Goal: Use online tool/utility: Utilize a website feature to perform a specific function

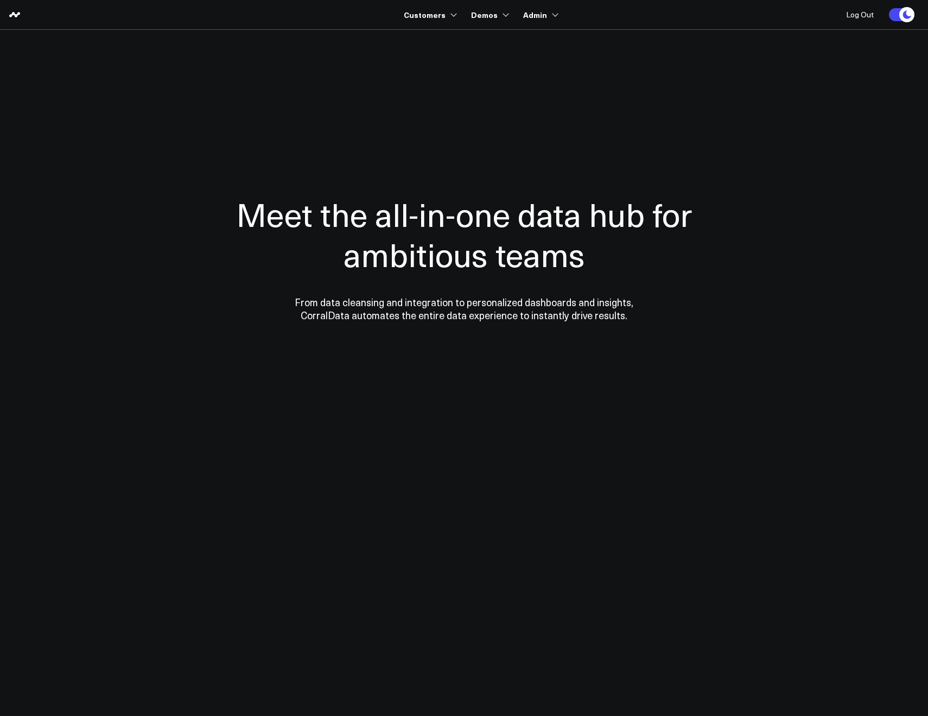
click at [371, 60] on section "Meet the all-in-one data hub for ambitious teams From data cleansing and integr…" at bounding box center [464, 220] width 782 height 380
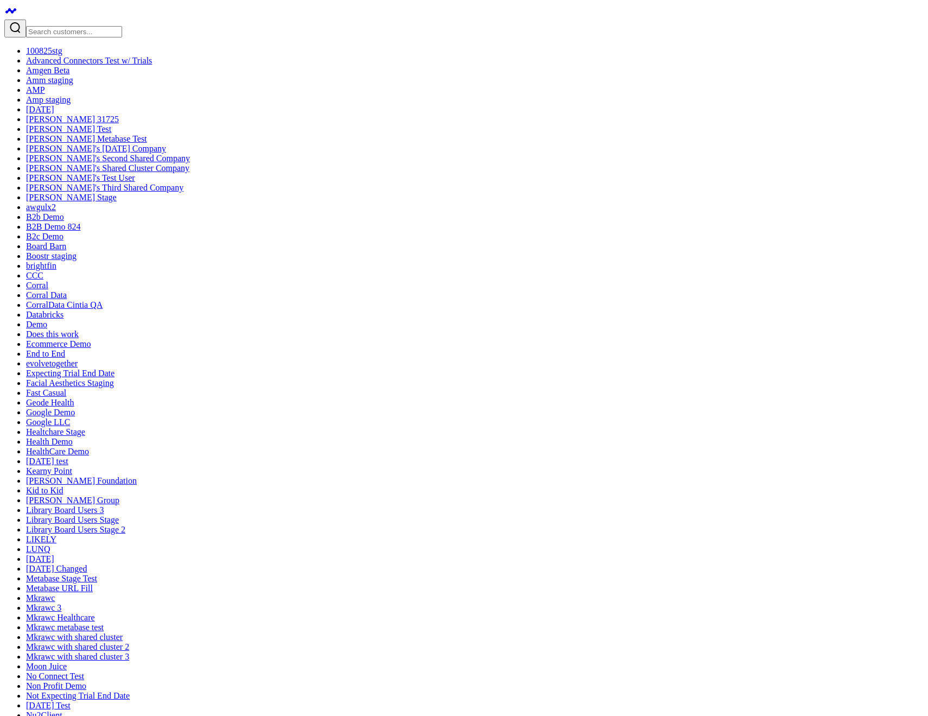
type textarea "what are my top sources of revenue?"
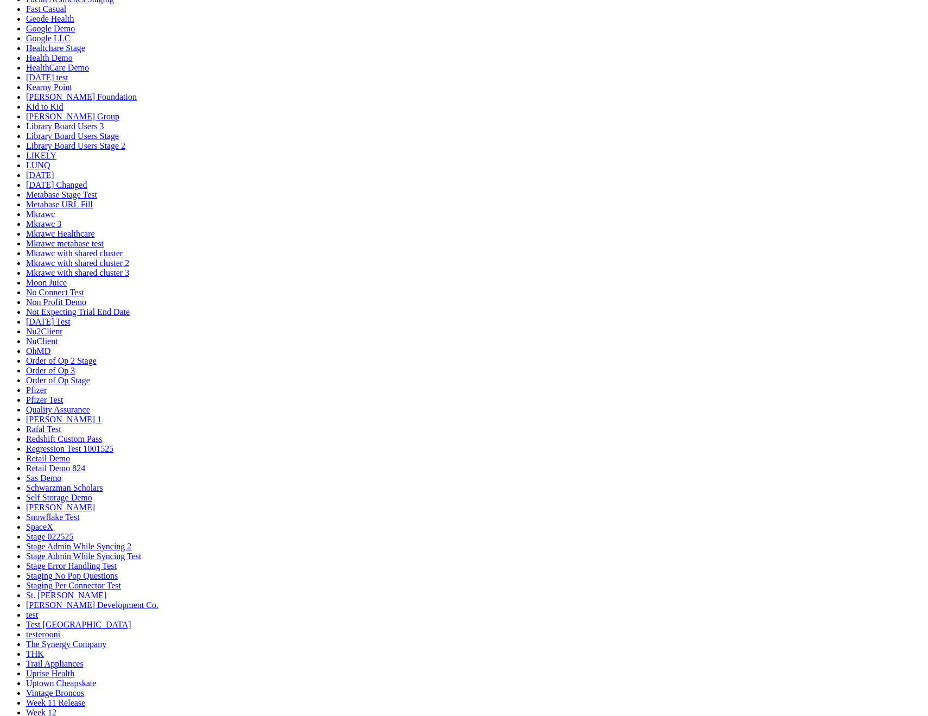
scroll to position [35, 0]
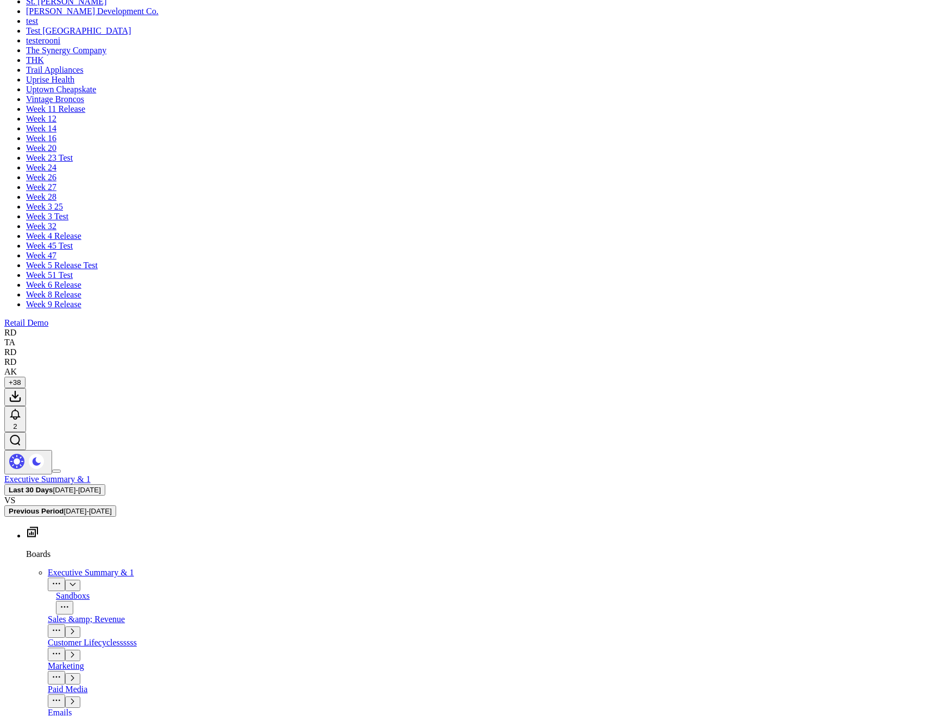
scroll to position [246, 0]
drag, startPoint x: 913, startPoint y: 419, endPoint x: 756, endPoint y: 408, distance: 157.8
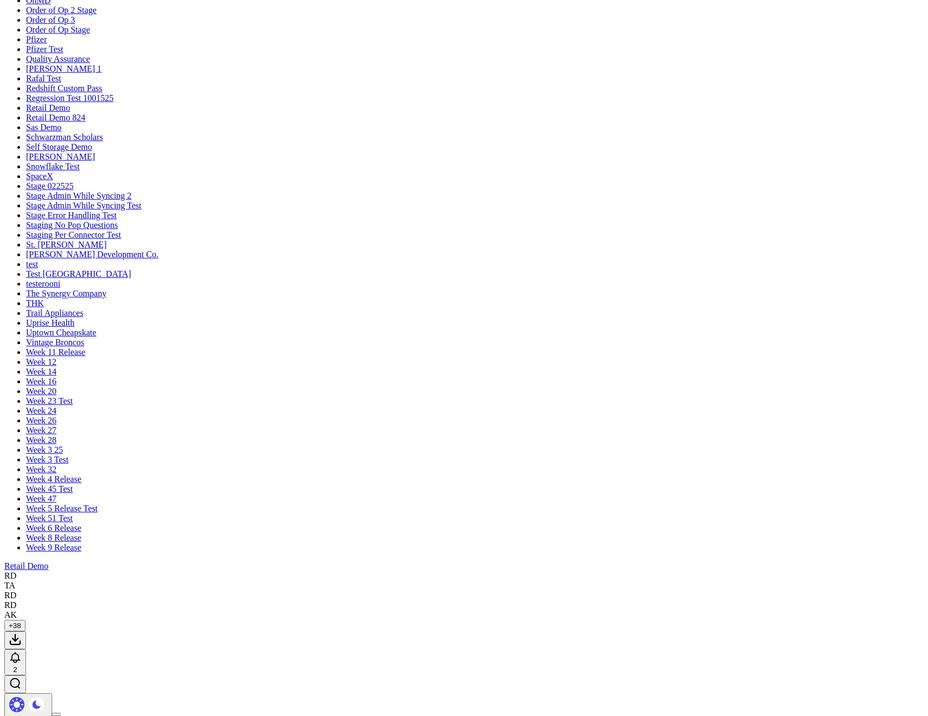
drag, startPoint x: 657, startPoint y: 274, endPoint x: 306, endPoint y: 285, distance: 351.4
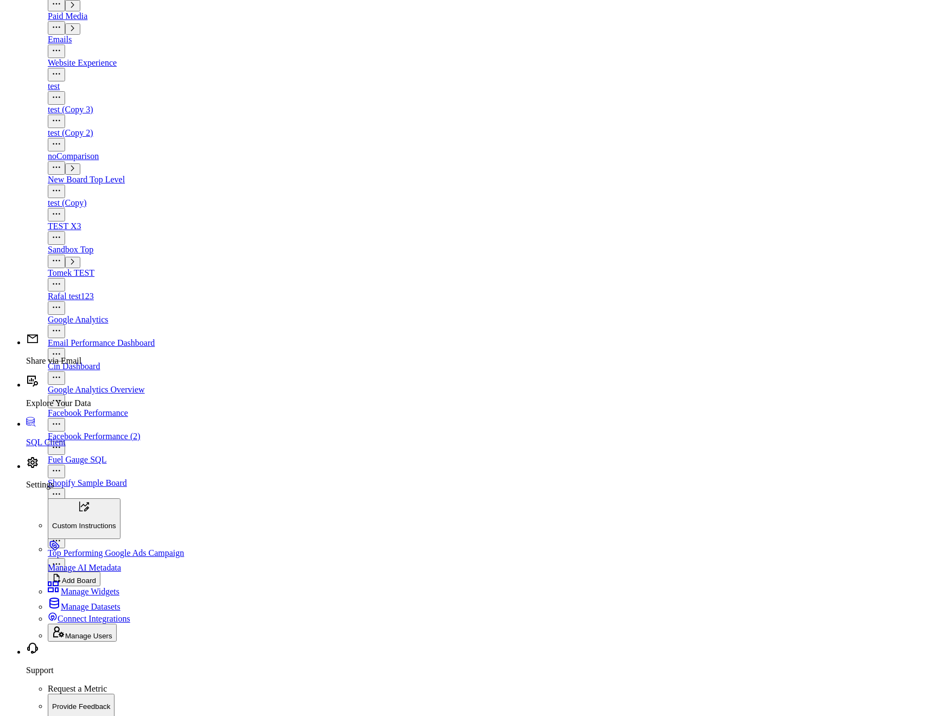
scroll to position [1995, 0]
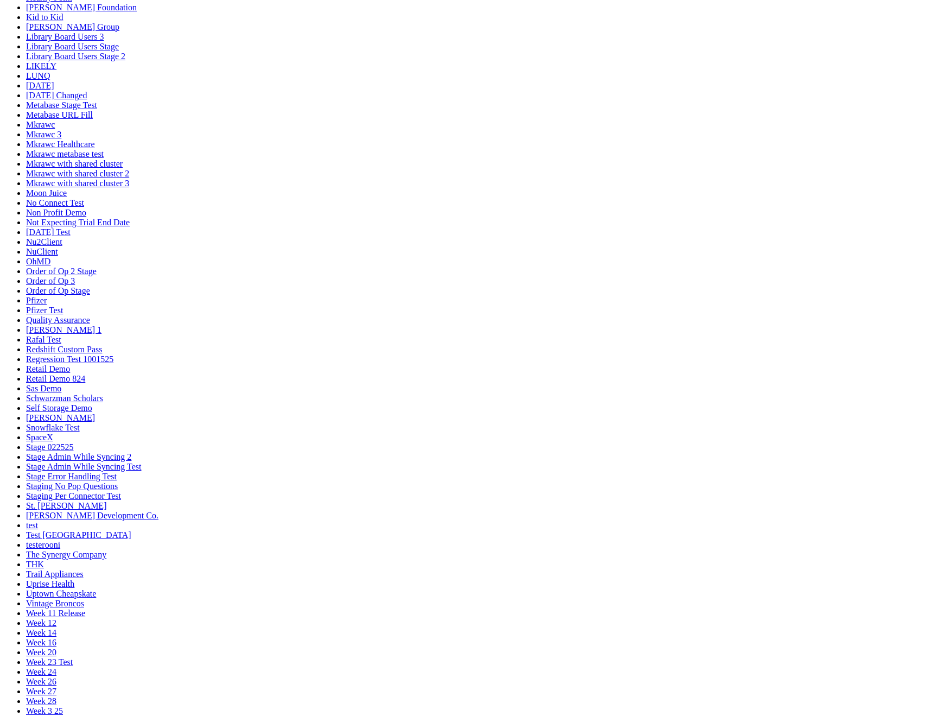
scroll to position [547, 0]
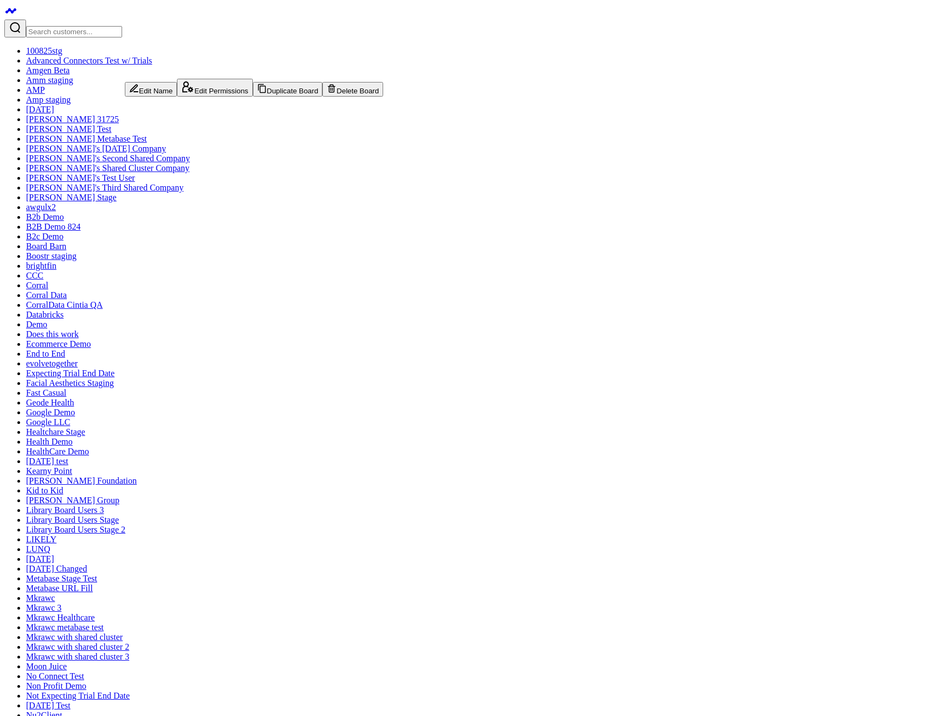
click at [146, 86] on button "Edit Name" at bounding box center [151, 89] width 52 height 15
click at [181, 97] on button "Edit Permissions" at bounding box center [218, 88] width 75 height 18
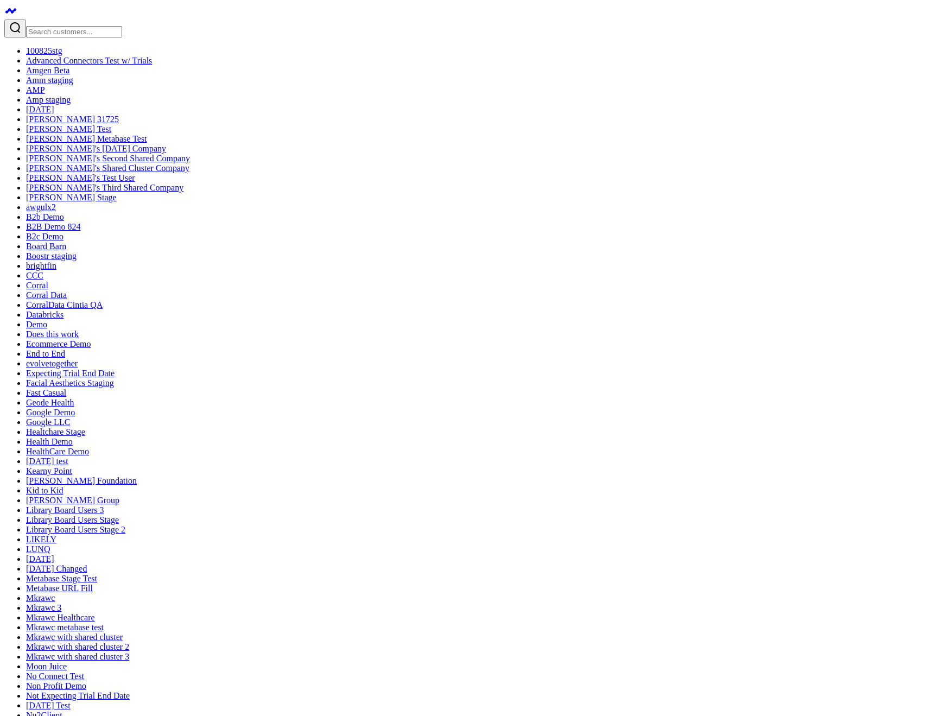
click at [143, 84] on icon at bounding box center [138, 89] width 10 height 10
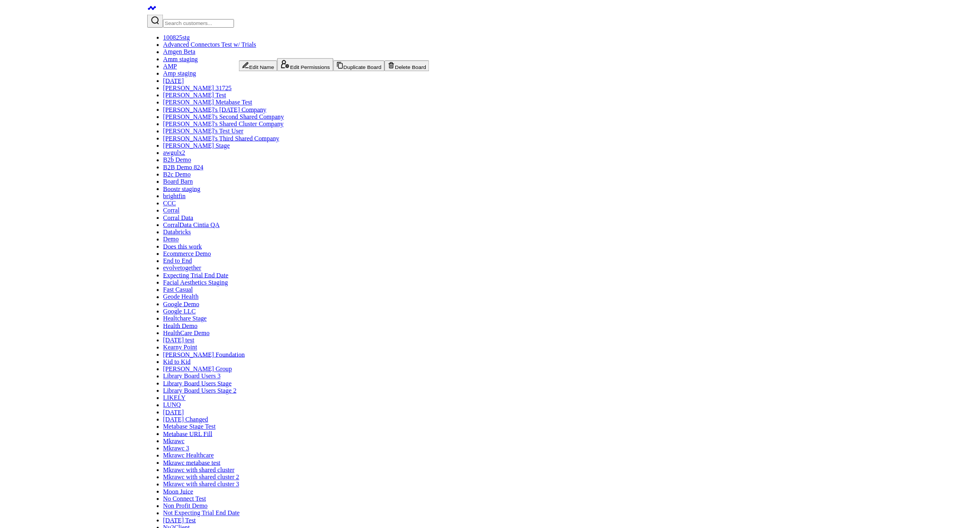
scroll to position [35, 0]
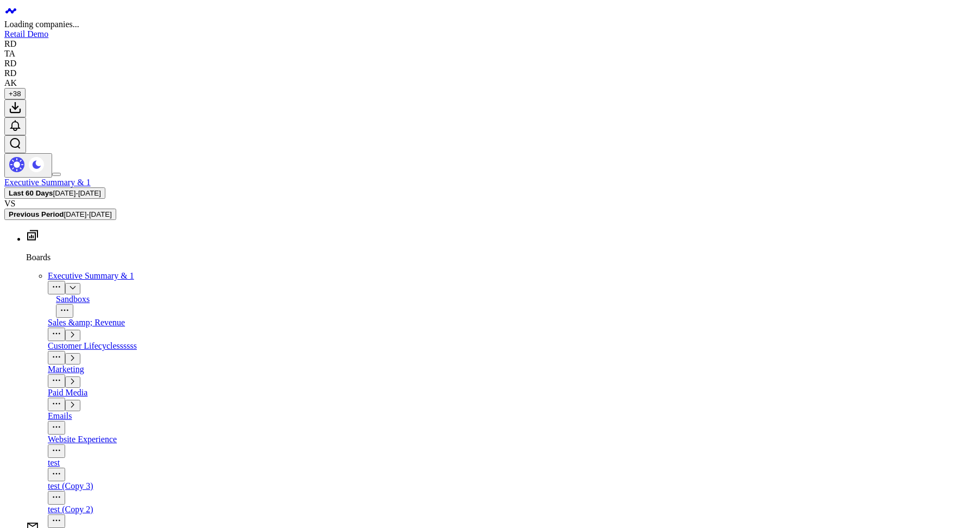
click at [91, 177] on link "Executive Summary & 1" at bounding box center [47, 181] width 86 height 9
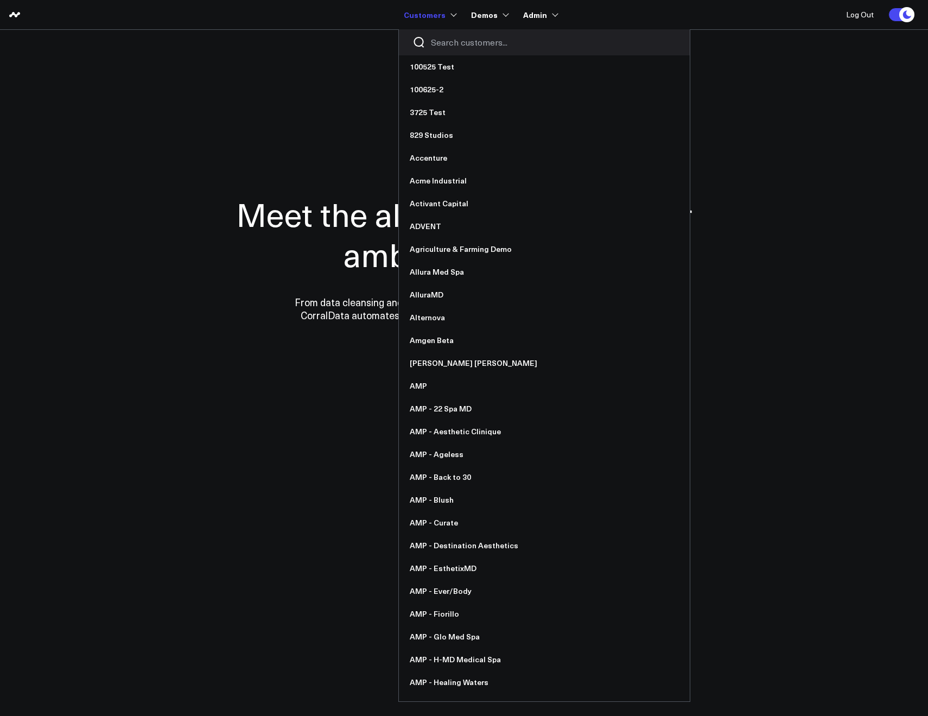
click at [436, 39] on input "Search customers input" at bounding box center [553, 42] width 245 height 12
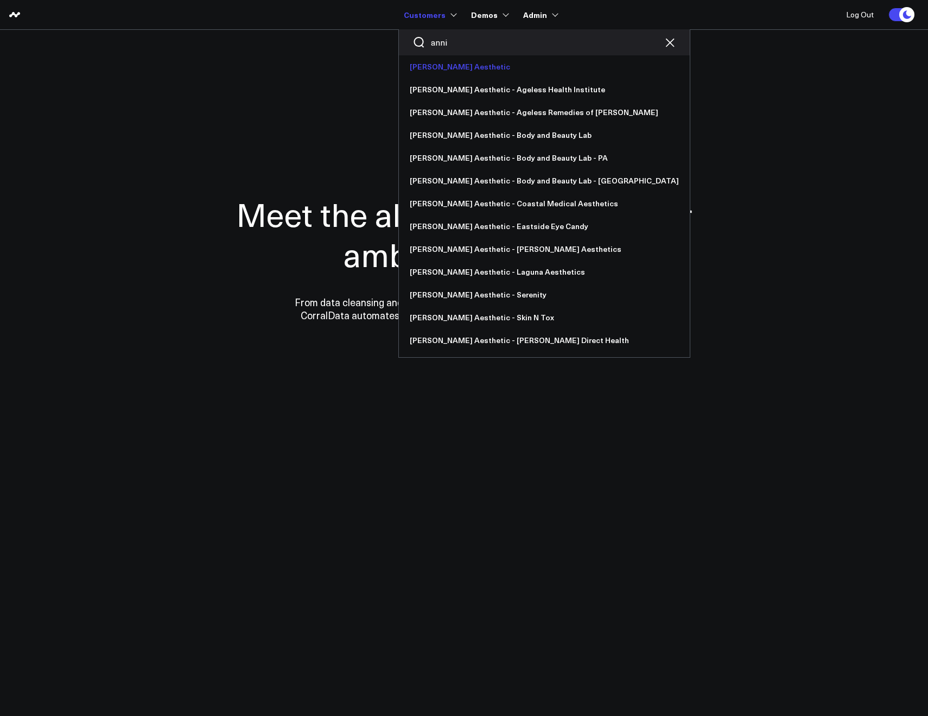
type input "anni"
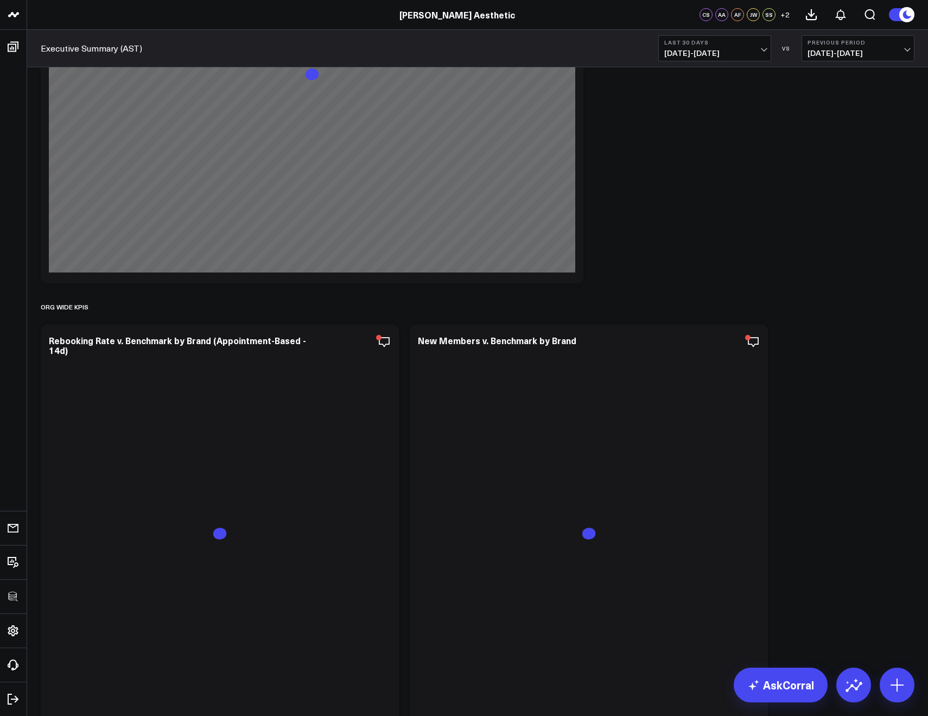
scroll to position [1115, 0]
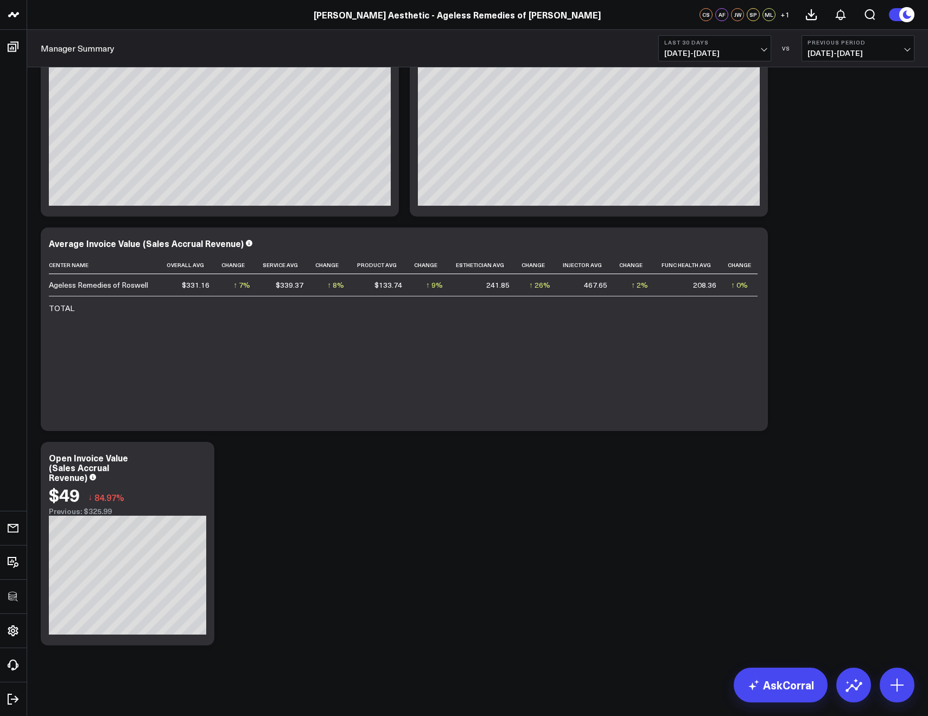
scroll to position [4382, 0]
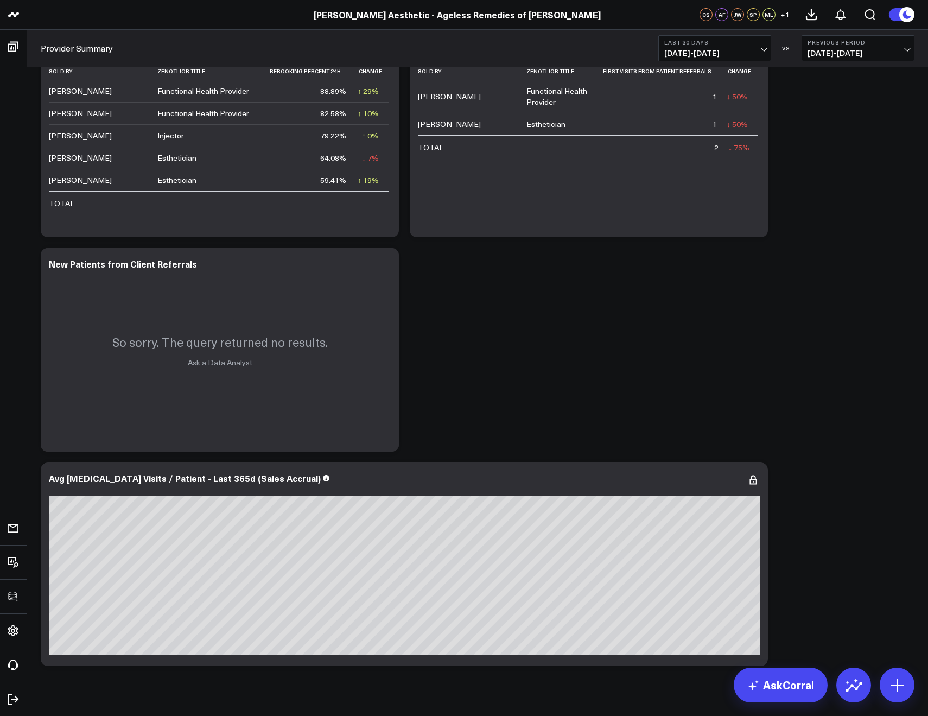
scroll to position [3191, 0]
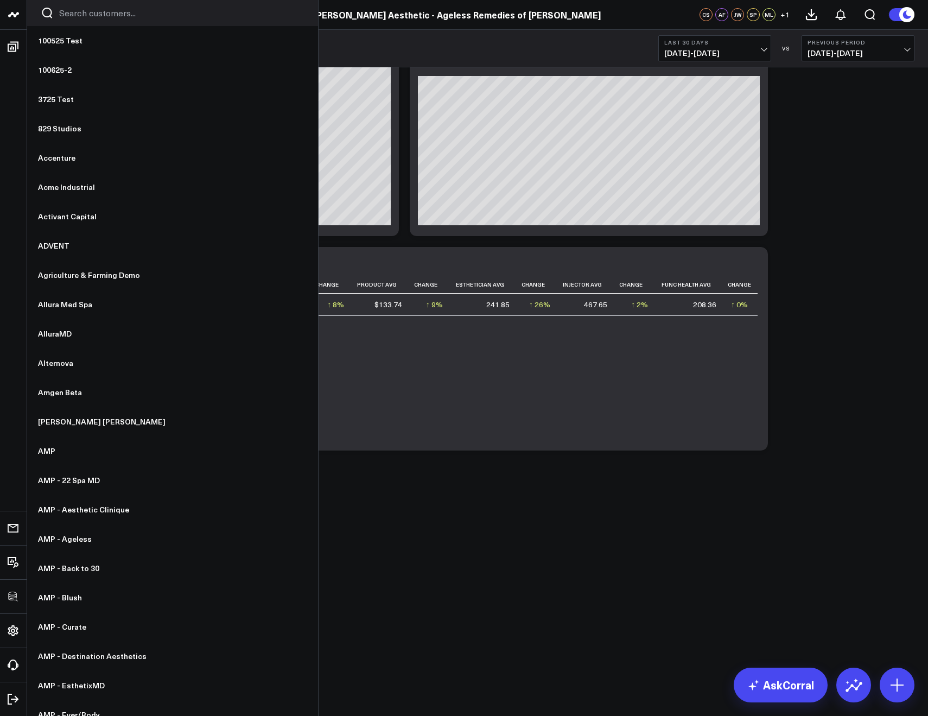
scroll to position [4382, 0]
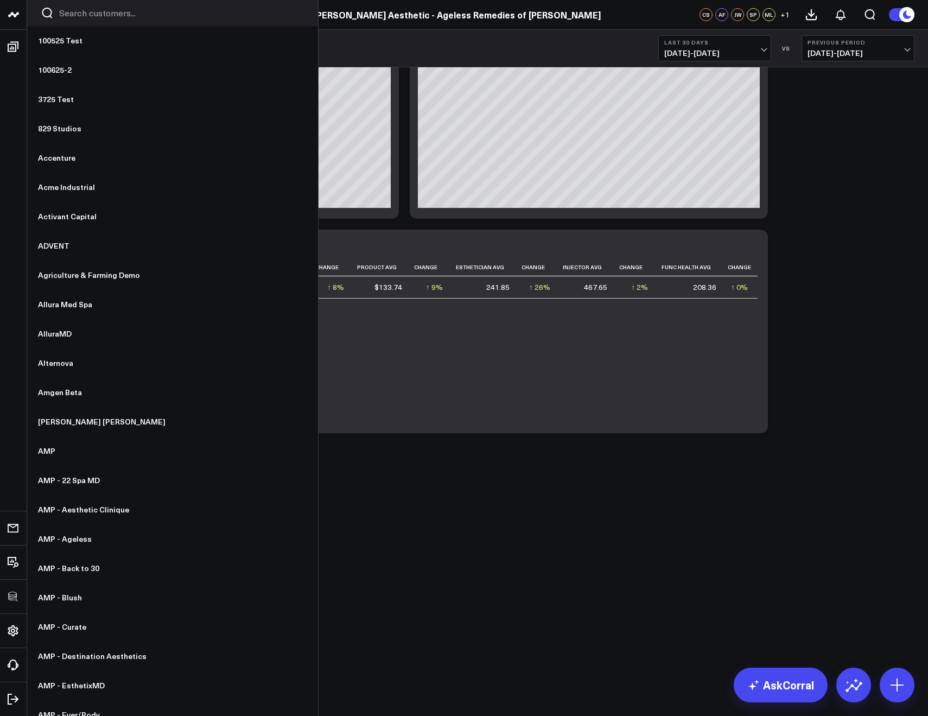
click at [75, 12] on input "Search customers input" at bounding box center [181, 13] width 245 height 12
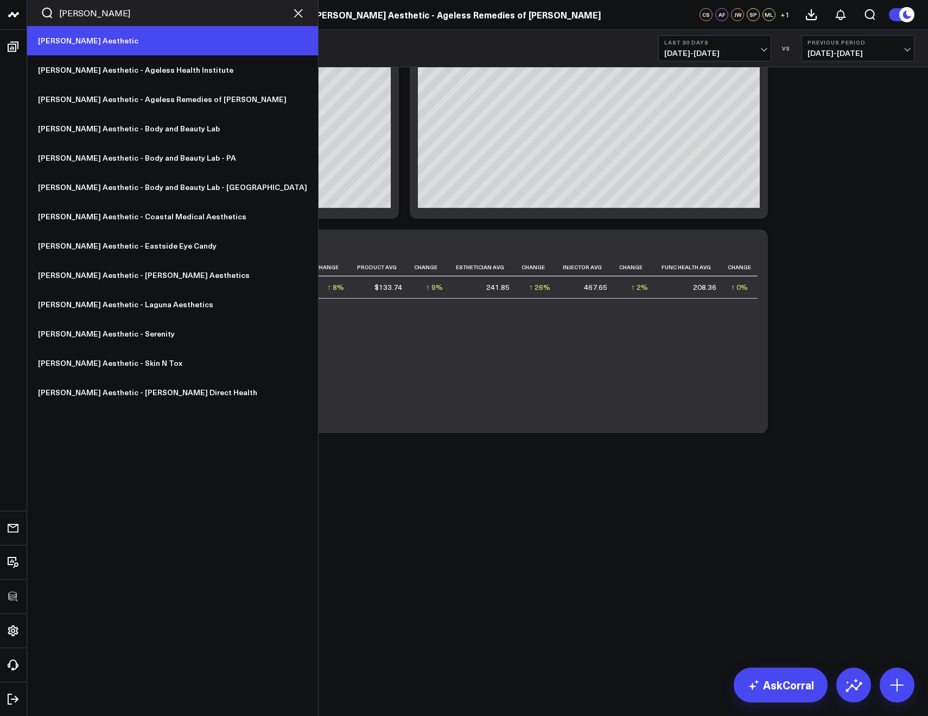
type input "annie"
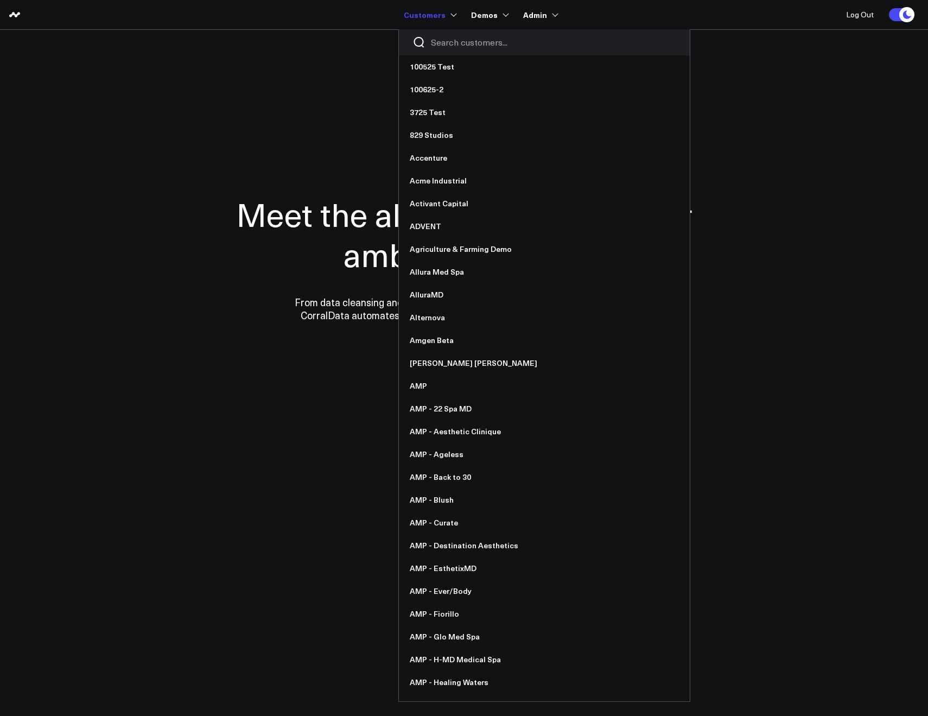
click at [435, 35] on div at bounding box center [544, 42] width 291 height 26
click at [439, 37] on input "Search customers input" at bounding box center [553, 42] width 245 height 12
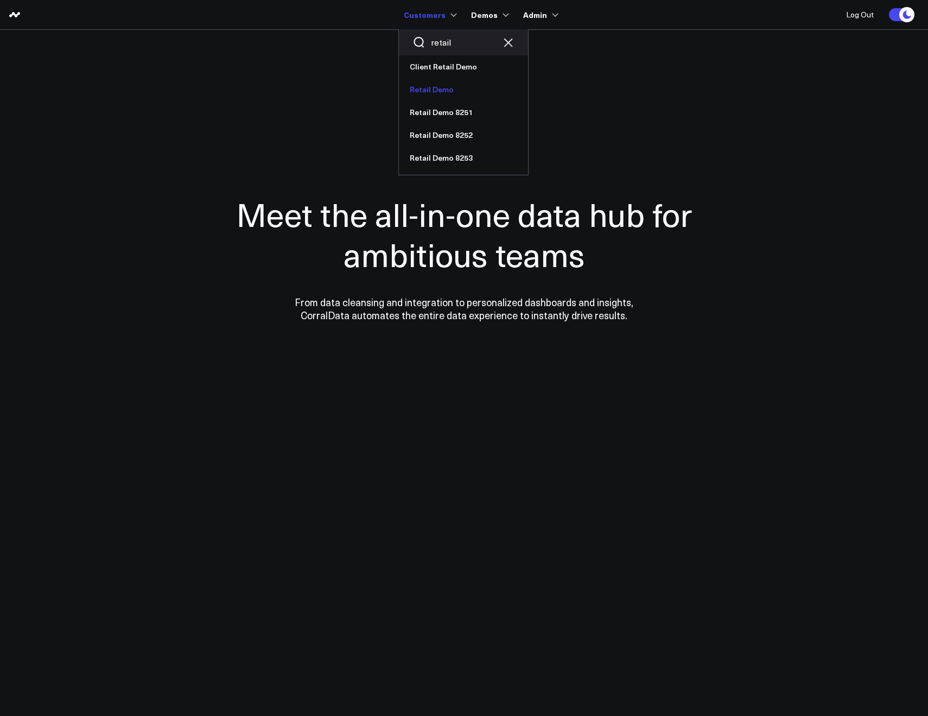
type input "retail"
click at [445, 88] on link "Retail Demo" at bounding box center [463, 89] width 129 height 23
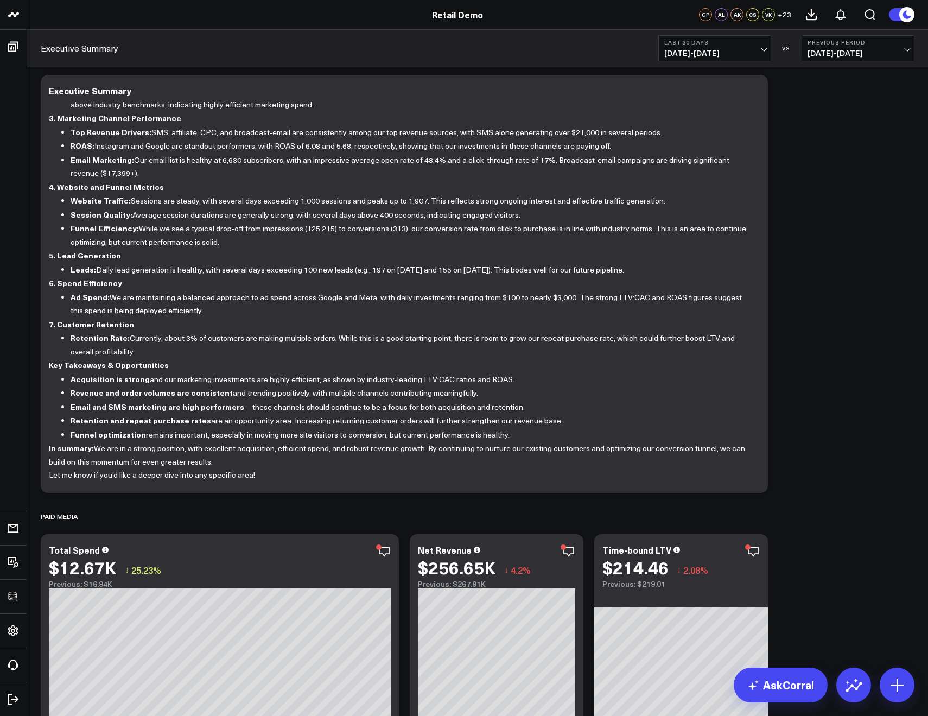
scroll to position [257, 0]
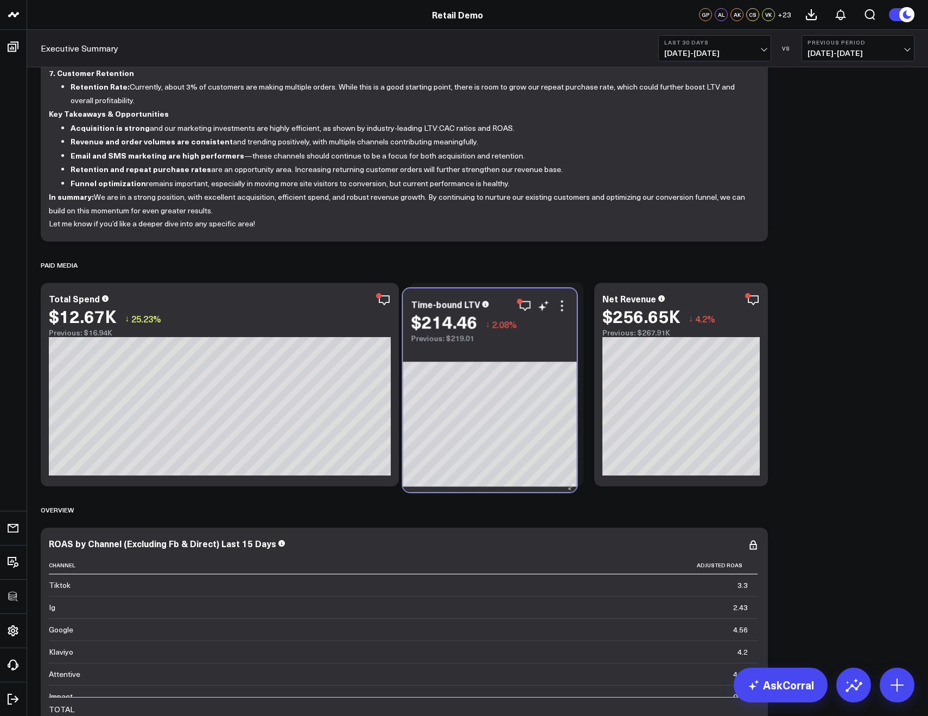
drag, startPoint x: 644, startPoint y: 351, endPoint x: 523, endPoint y: 346, distance: 121.1
click at [523, 346] on div "Time-bound LTV $214.46 ↓ 2.08% Previous: $219.01" at bounding box center [490, 390] width 174 height 204
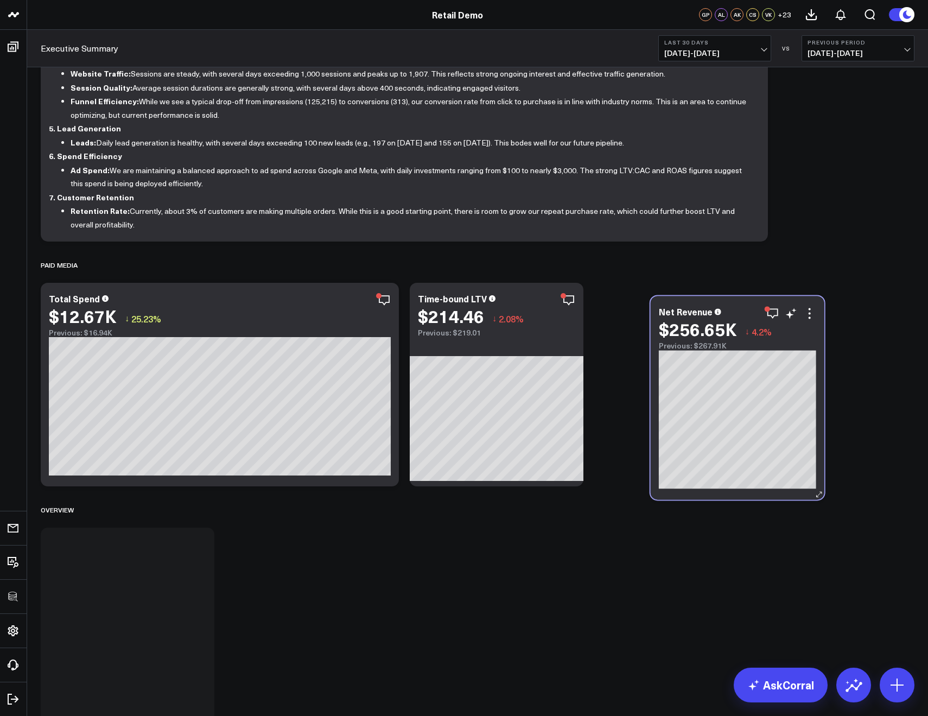
drag, startPoint x: 648, startPoint y: 335, endPoint x: 744, endPoint y: 321, distance: 97.1
click at [744, 321] on div "$256.65K ↓ 4.2%" at bounding box center [737, 329] width 157 height 20
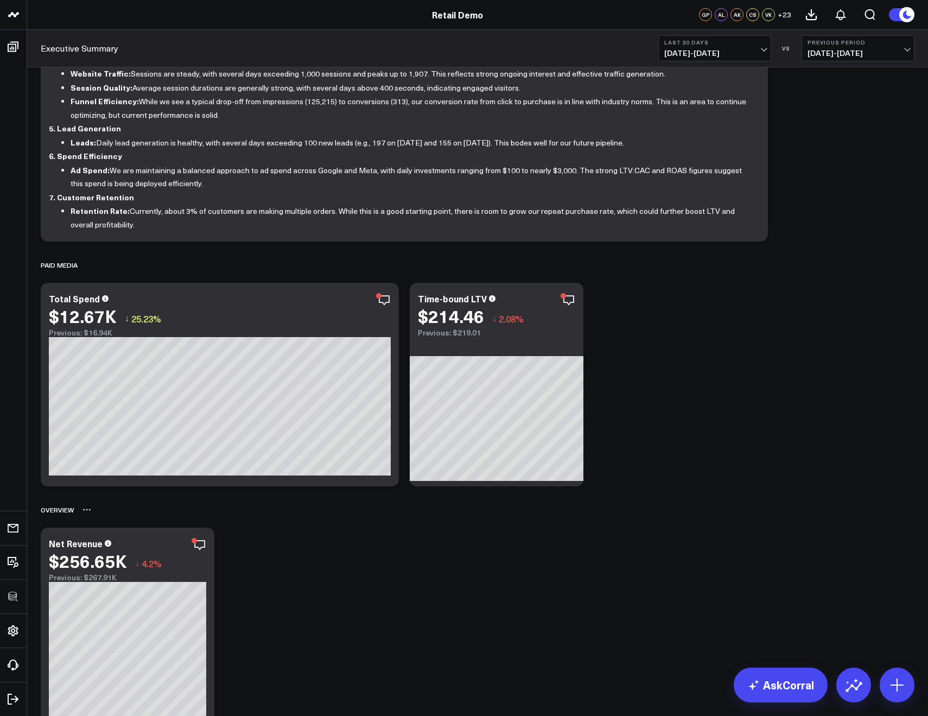
drag, startPoint x: 180, startPoint y: 524, endPoint x: 186, endPoint y: 521, distance: 6.6
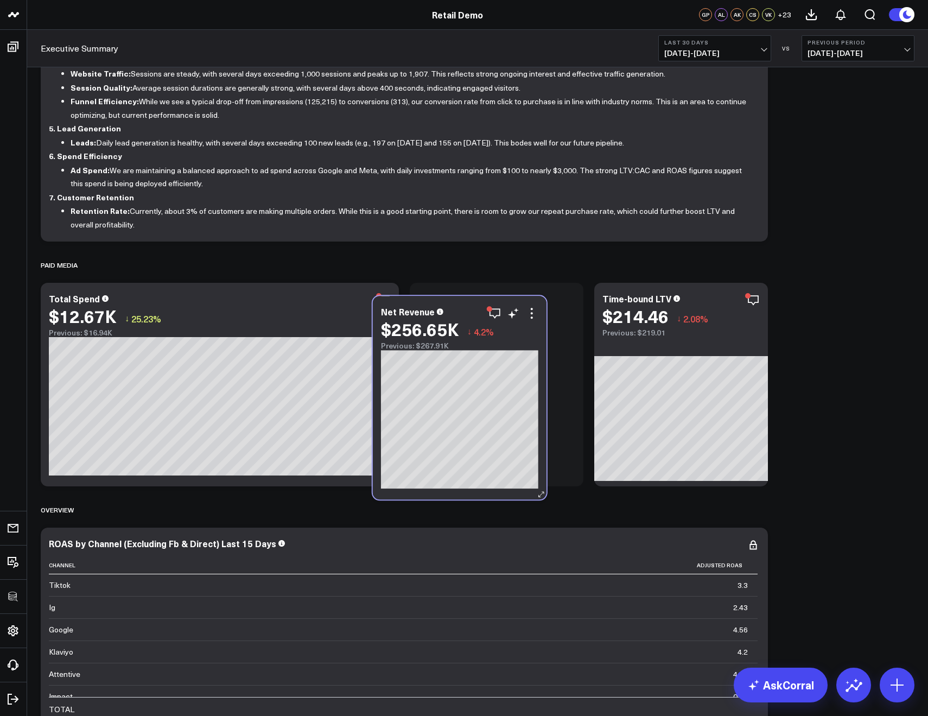
drag, startPoint x: 140, startPoint y: 538, endPoint x: 472, endPoint y: 307, distance: 404.7
click at [472, 307] on div "Net Revenue" at bounding box center [459, 312] width 157 height 10
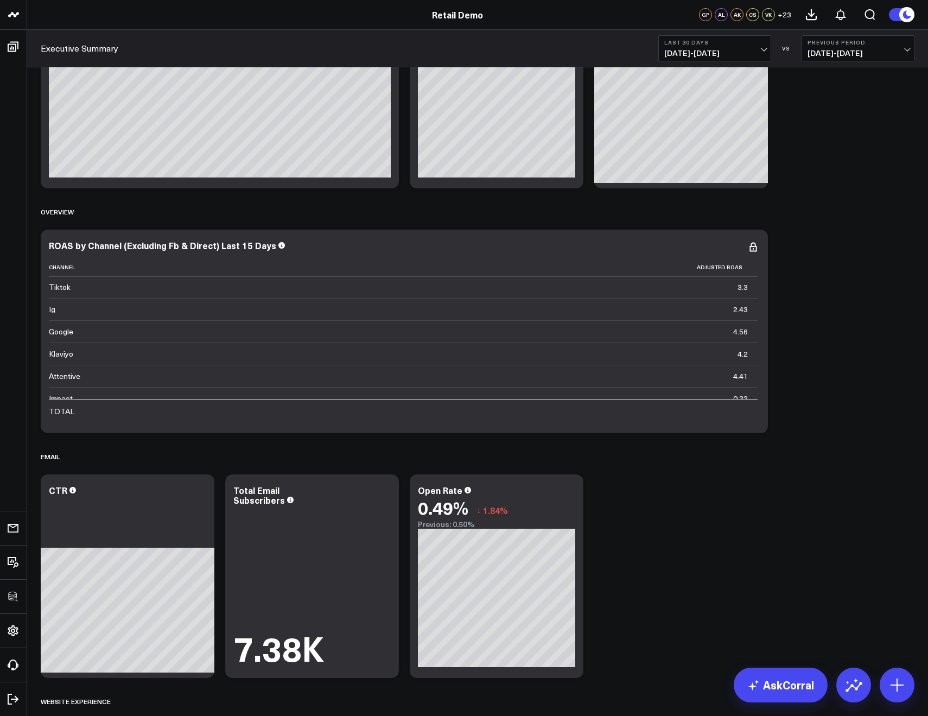
scroll to position [681, 0]
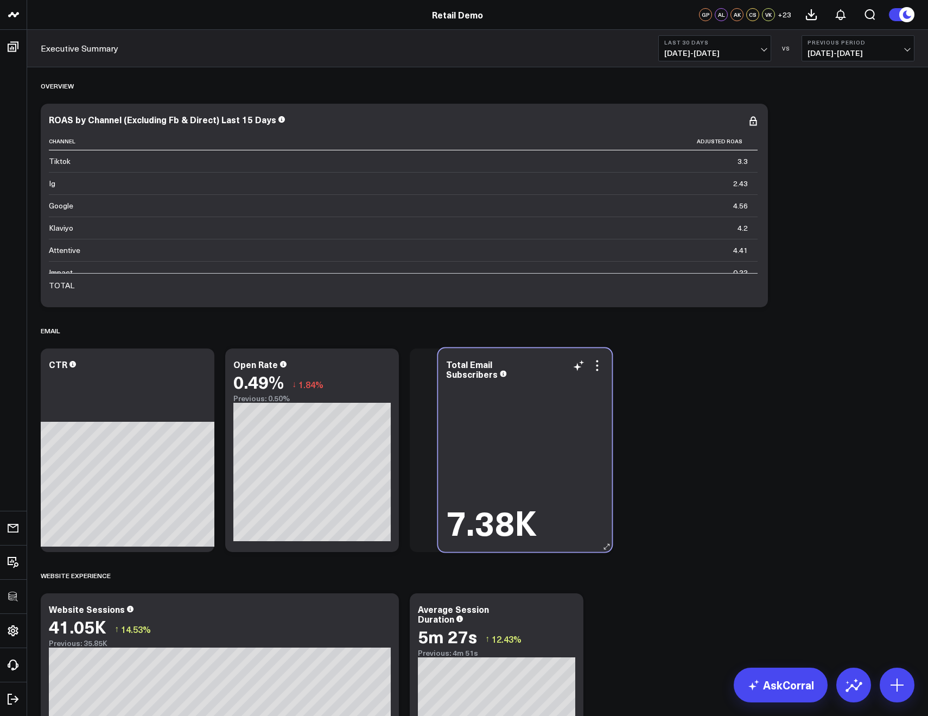
drag, startPoint x: 341, startPoint y: 426, endPoint x: 555, endPoint y: 425, distance: 213.3
click at [555, 425] on div "7.38K" at bounding box center [524, 462] width 157 height 160
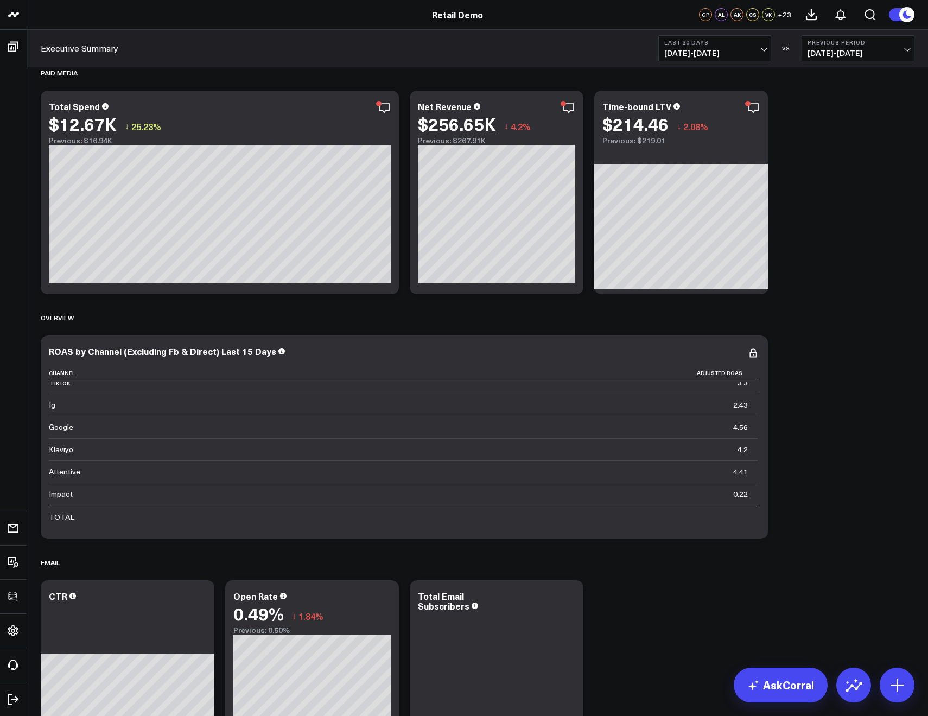
scroll to position [734, 0]
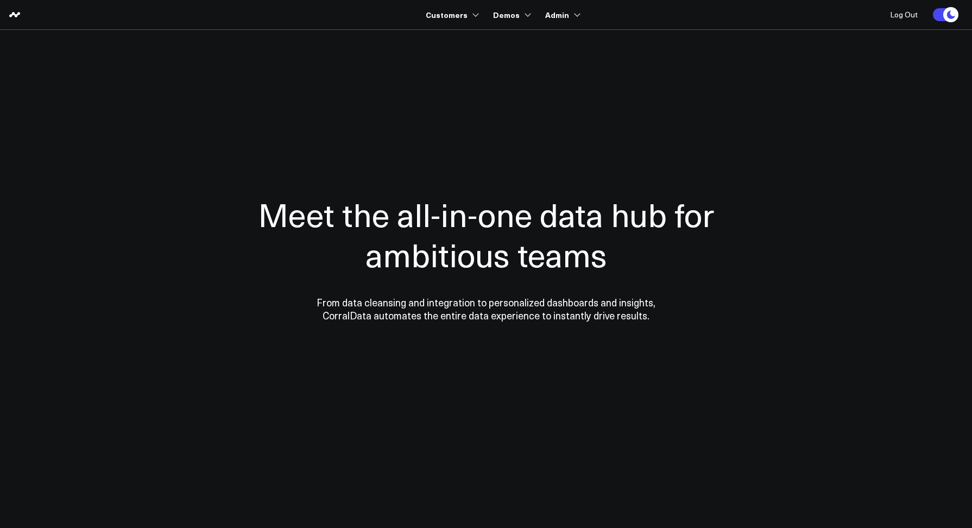
drag, startPoint x: 560, startPoint y: 110, endPoint x: 541, endPoint y: 74, distance: 40.1
click at [560, 110] on div "Meet the all-in-one data hub for ambitious teams From data cleansing and integr…" at bounding box center [486, 258] width 532 height 304
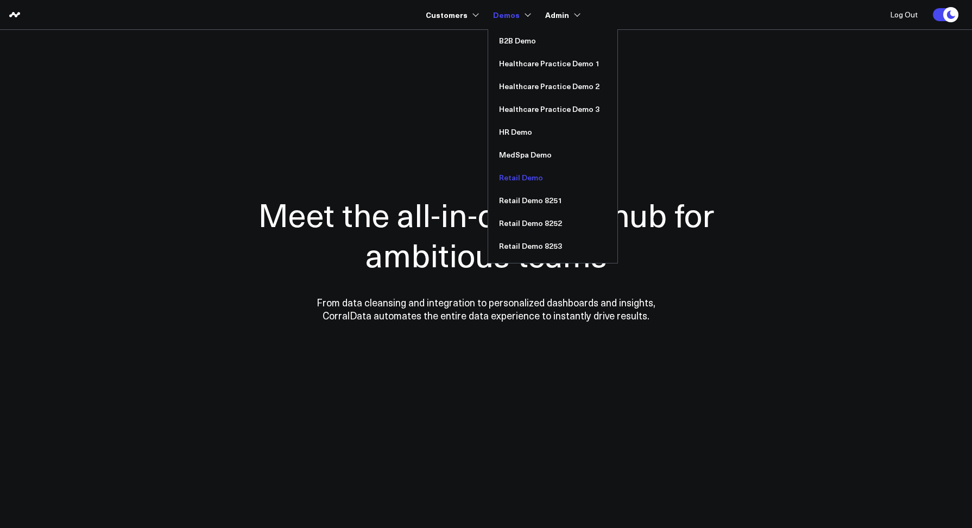
click at [511, 178] on link "Retail Demo" at bounding box center [552, 177] width 129 height 23
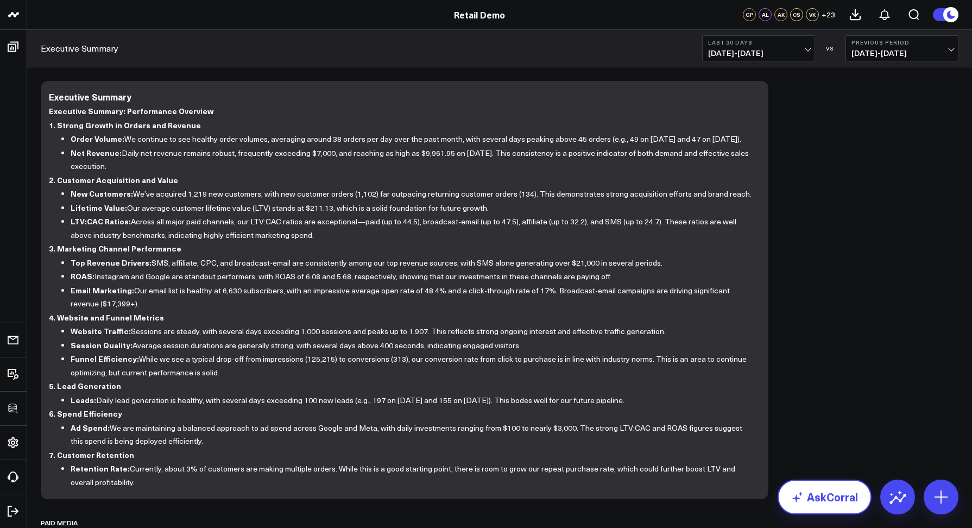
click at [827, 497] on link "AskCorral" at bounding box center [824, 496] width 94 height 35
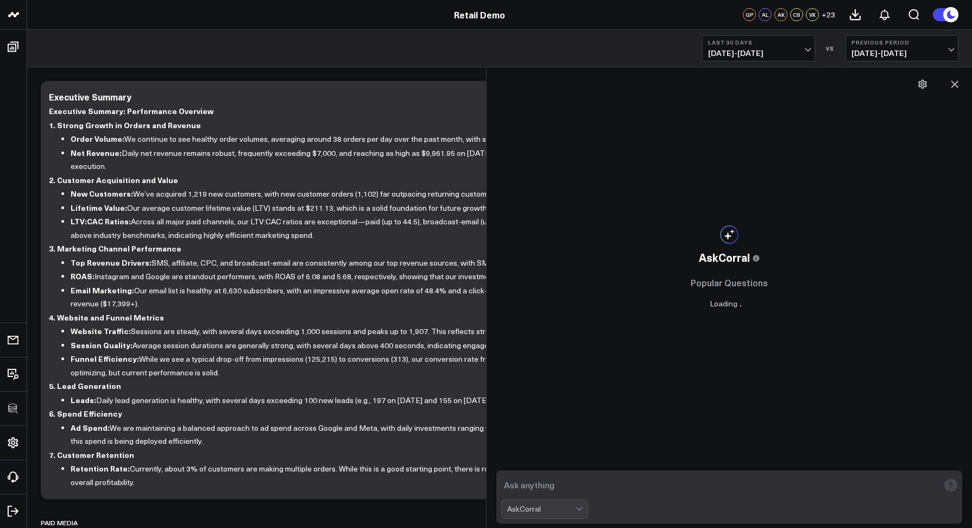
click at [576, 485] on textarea at bounding box center [720, 485] width 438 height 20
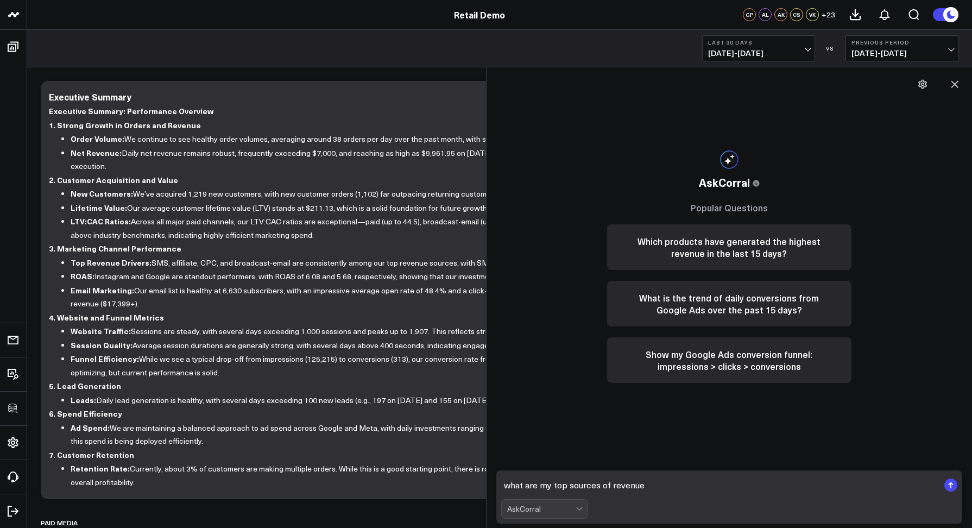
type textarea "what are my top sources of revenue?"
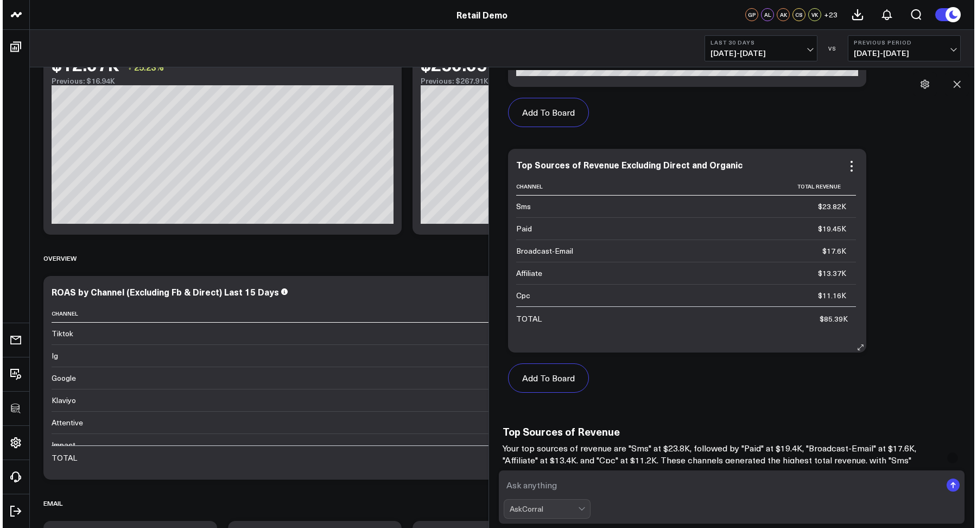
scroll to position [516, 0]
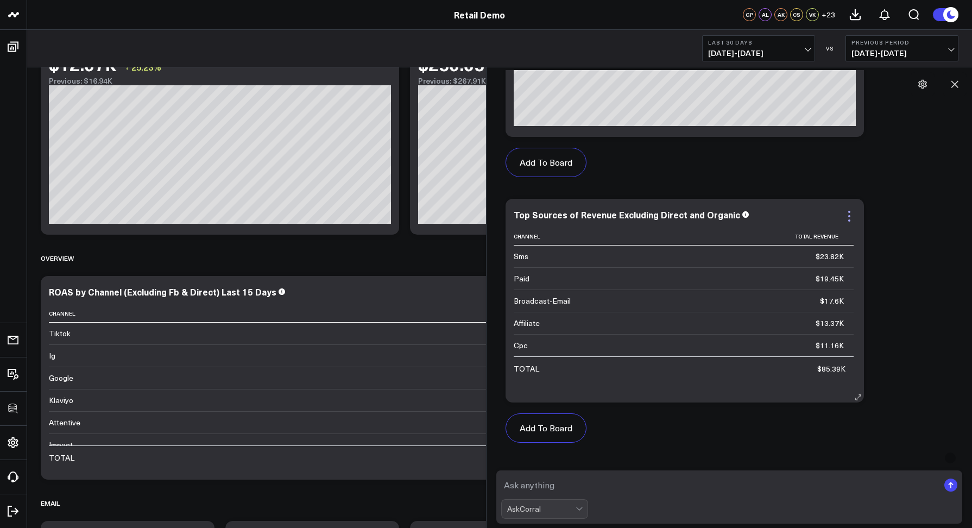
click at [848, 213] on icon at bounding box center [848, 216] width 13 height 13
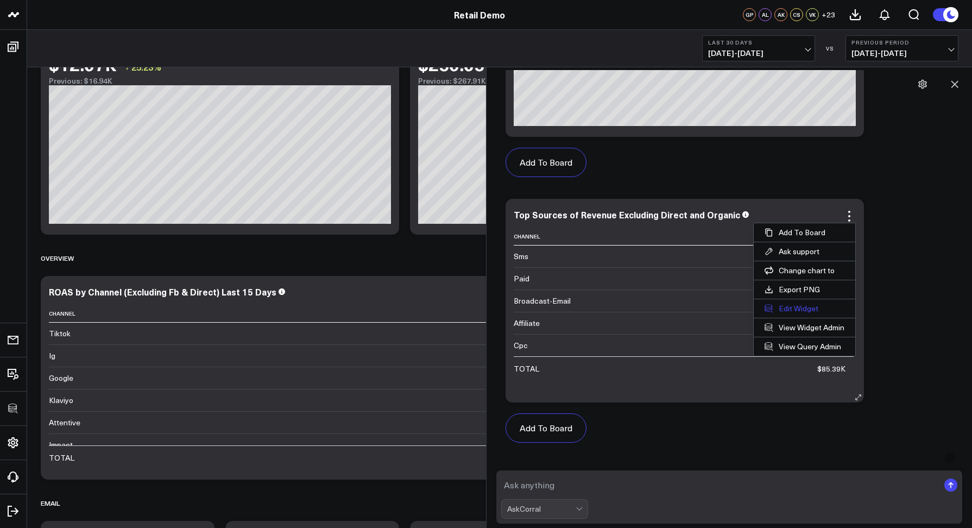
click at [789, 304] on button "Edit Widget" at bounding box center [803, 308] width 101 height 18
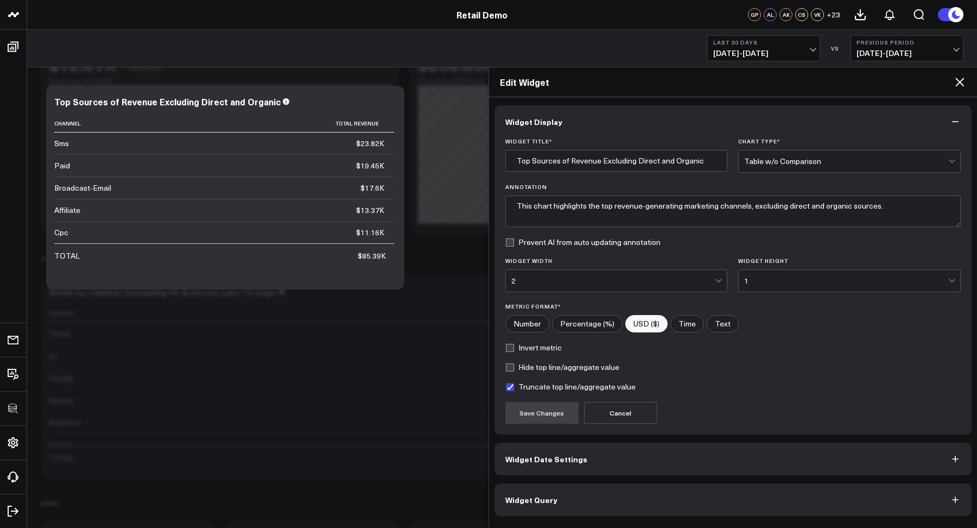
click at [720, 494] on button "Widget Query" at bounding box center [733, 499] width 478 height 33
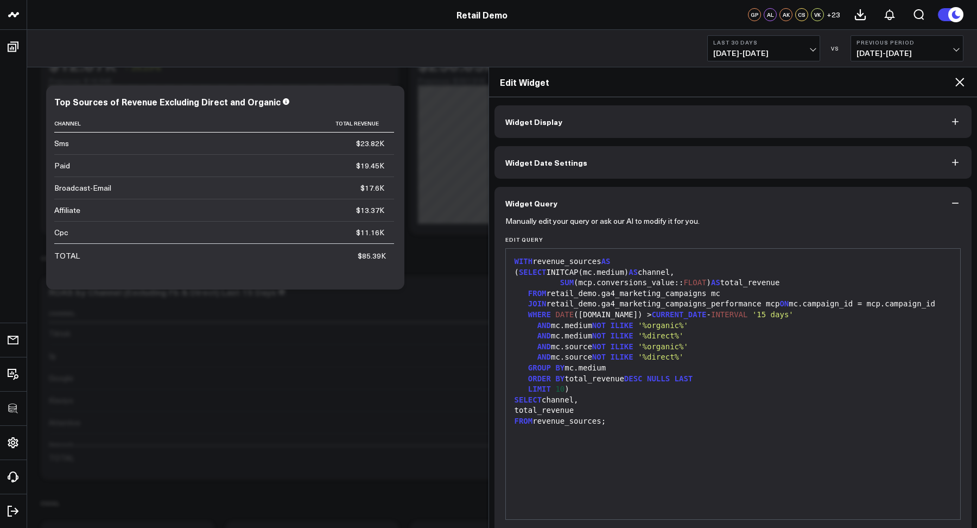
click at [524, 504] on div "WITH revenue_sources AS ( SELECT INITCAP(mc.medium) AS channel, SUM (mcp.conver…" at bounding box center [733, 383] width 444 height 259
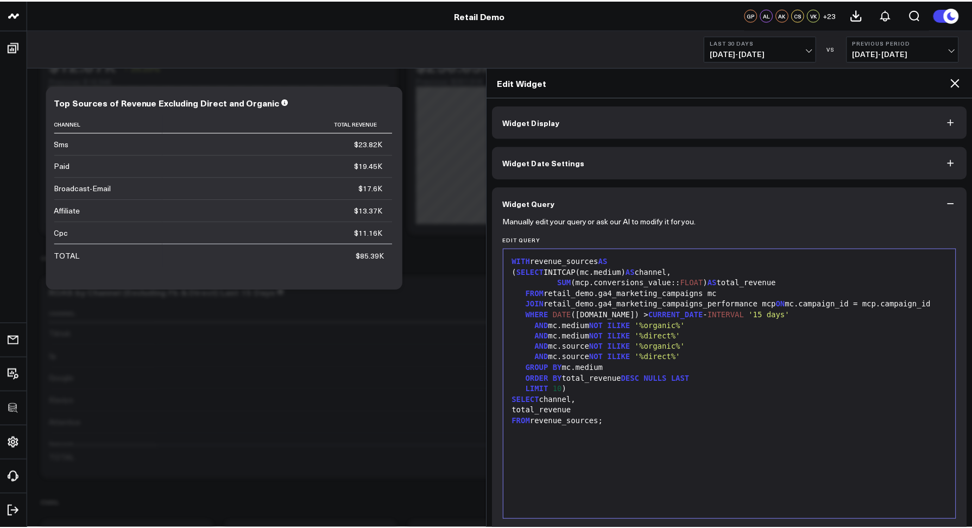
scroll to position [43, 0]
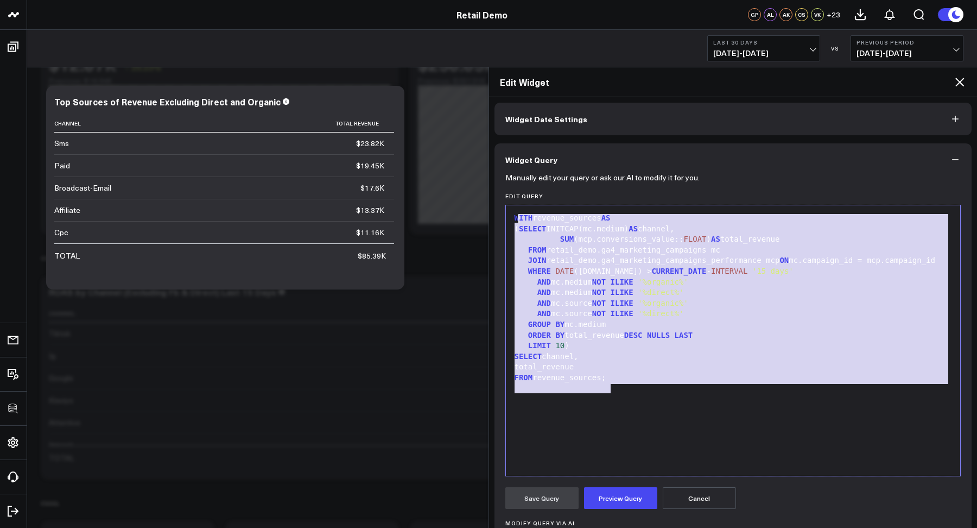
drag, startPoint x: 626, startPoint y: 394, endPoint x: 511, endPoint y: 209, distance: 218.2
click at [511, 209] on div "99 1 2 3 4 5 6 7 8 9 10 11 12 13 14 15 16 › ⌄ WITH revenue_sources AS ( SELECT …" at bounding box center [733, 340] width 456 height 271
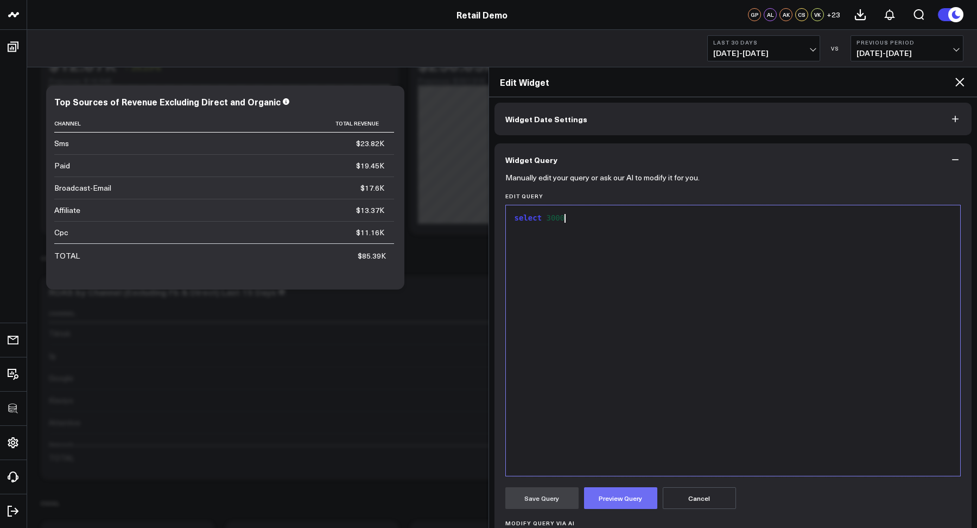
click at [625, 498] on button "Preview Query" at bounding box center [620, 498] width 73 height 22
click at [549, 485] on form "Manually edit your query or ask our AI to modify it for you. Edit Query Selecti…" at bounding box center [733, 432] width 456 height 513
click at [547, 493] on button "Save Query" at bounding box center [541, 498] width 73 height 22
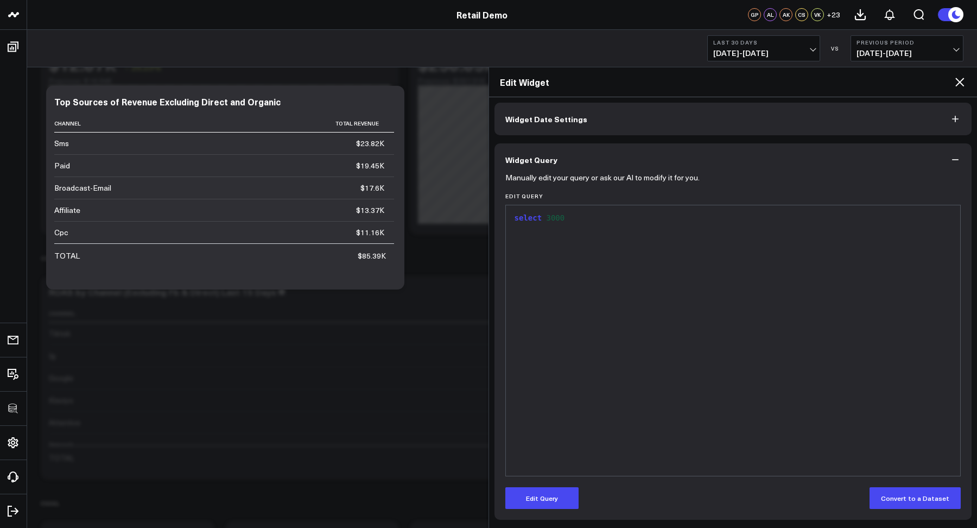
click at [958, 81] on icon at bounding box center [959, 82] width 9 height 9
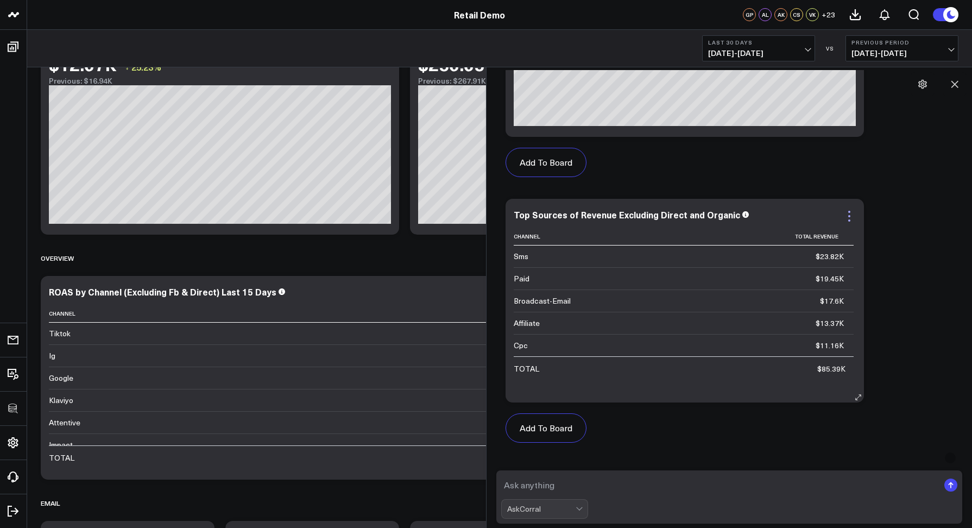
click at [849, 213] on icon at bounding box center [848, 216] width 13 height 13
click at [848, 219] on icon at bounding box center [848, 216] width 13 height 13
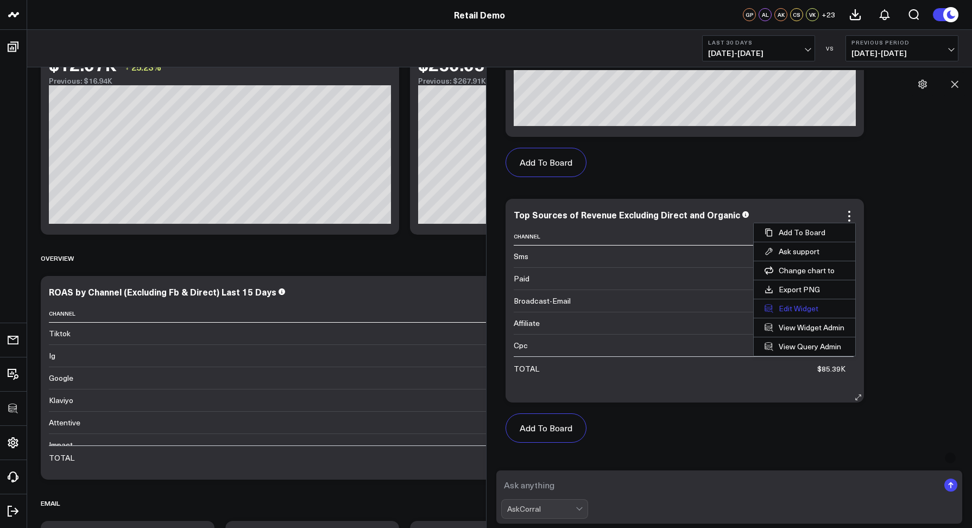
click at [784, 303] on button "Edit Widget" at bounding box center [803, 308] width 101 height 18
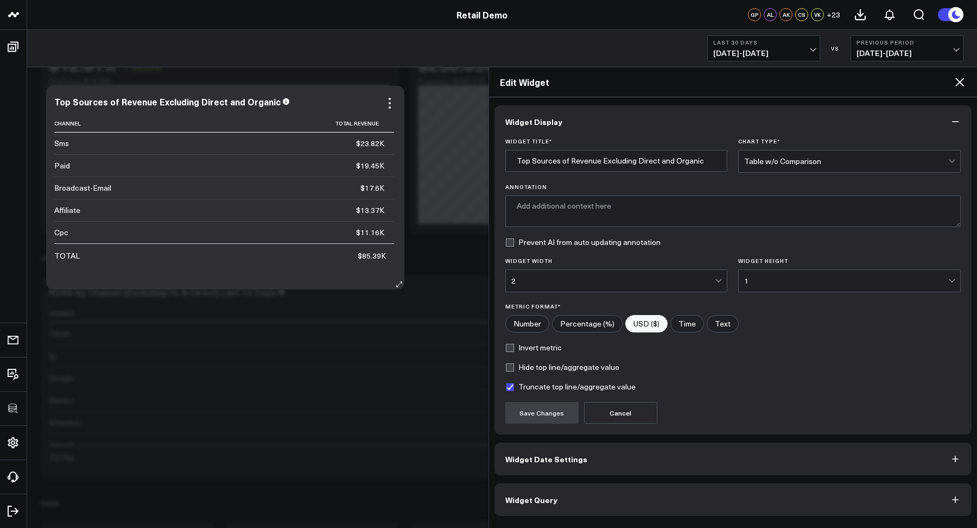
type textarea "This chart highlights the leading sources of revenue, excluding direct and orga…"
click at [592, 493] on button "Widget Query" at bounding box center [733, 499] width 478 height 33
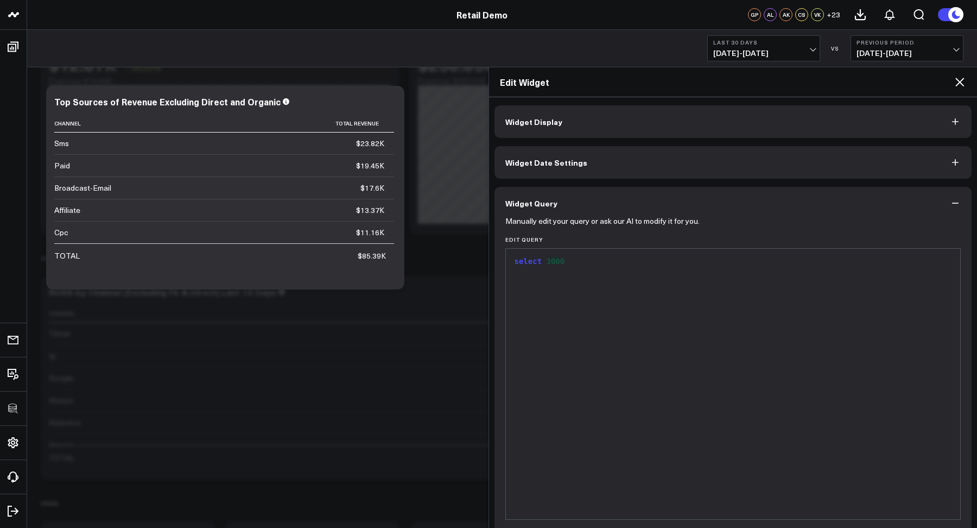
click at [955, 82] on icon at bounding box center [959, 81] width 13 height 13
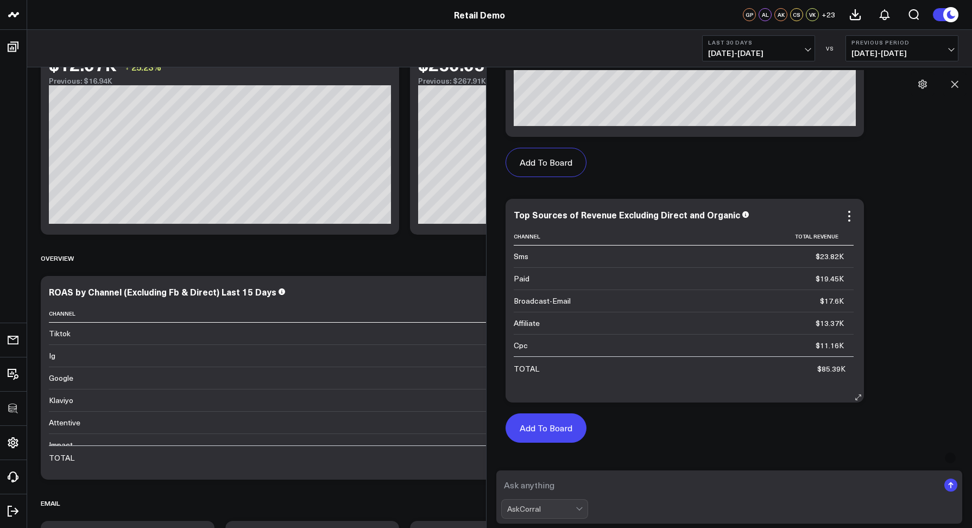
click at [563, 424] on button "Add To Board" at bounding box center [545, 427] width 81 height 29
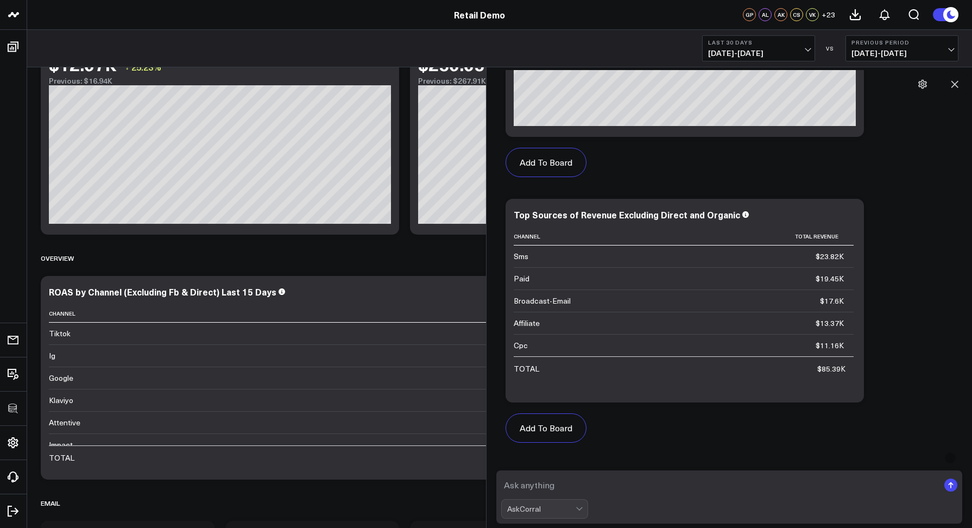
scroll to position [5952, 0]
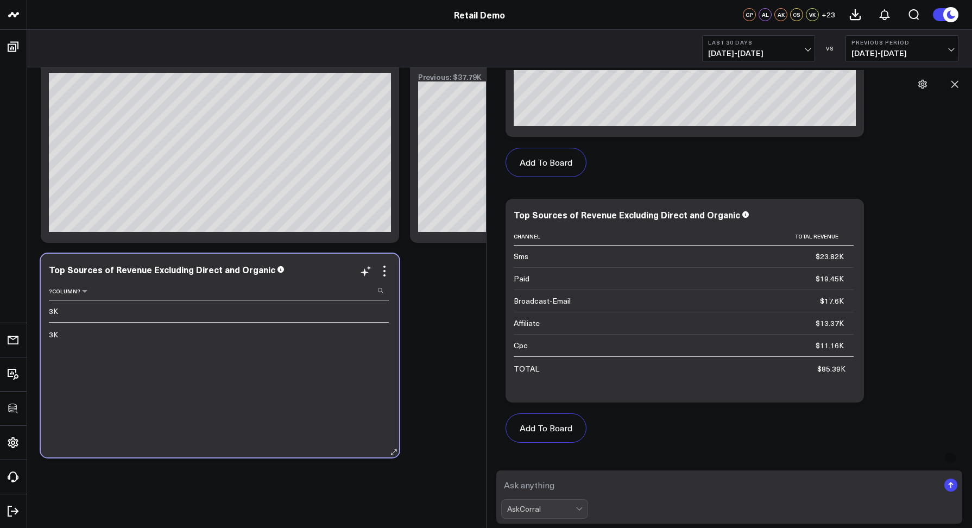
drag, startPoint x: 212, startPoint y: 329, endPoint x: 340, endPoint y: 296, distance: 132.3
click at [213, 329] on td "3K" at bounding box center [219, 333] width 340 height 23
click at [388, 268] on icon at bounding box center [384, 270] width 13 height 13
click at [384, 274] on icon at bounding box center [384, 275] width 2 height 2
click at [383, 276] on icon at bounding box center [384, 270] width 13 height 13
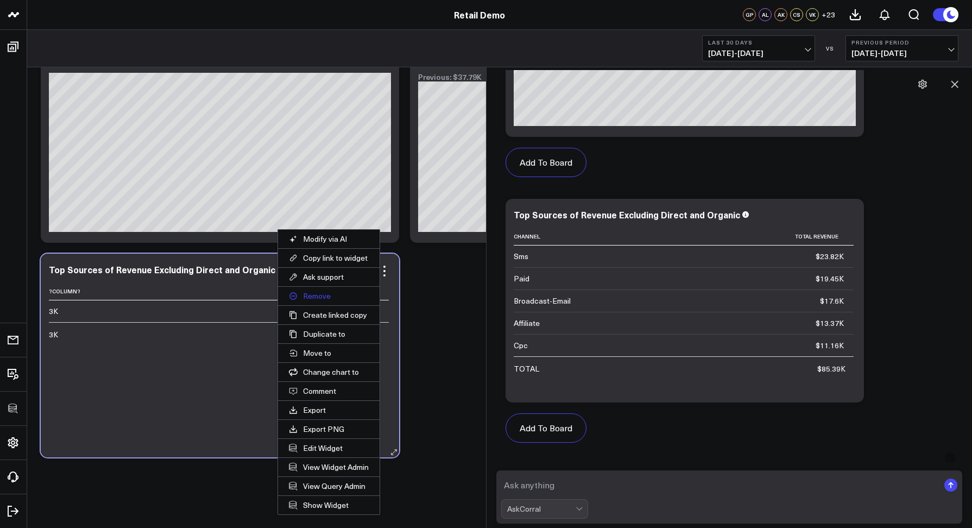
click at [325, 293] on button "Remove" at bounding box center [328, 296] width 101 height 18
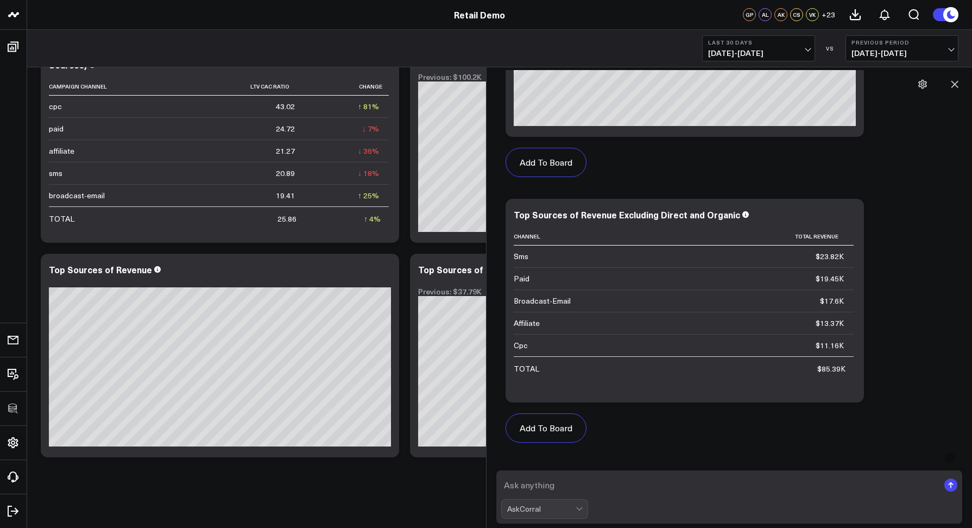
scroll to position [5738, 0]
click at [951, 85] on icon at bounding box center [954, 84] width 11 height 11
